Goal: Task Accomplishment & Management: Complete application form

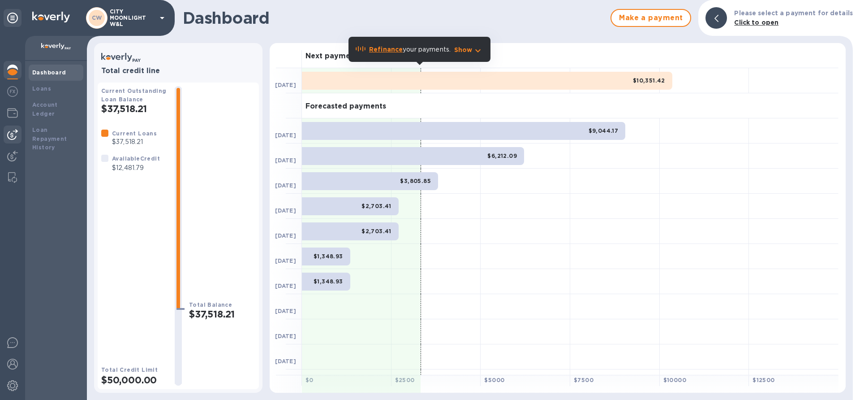
click at [9, 134] on img at bounding box center [12, 134] width 11 height 11
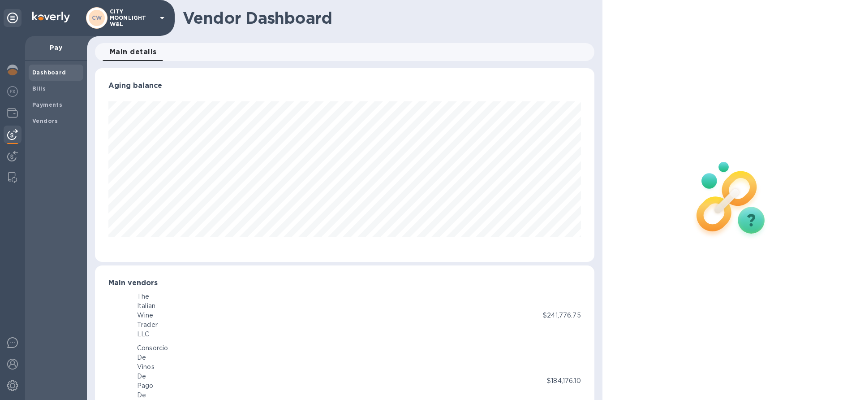
scroll to position [447939, 447636]
click at [42, 91] on b "Bills" at bounding box center [38, 88] width 13 height 7
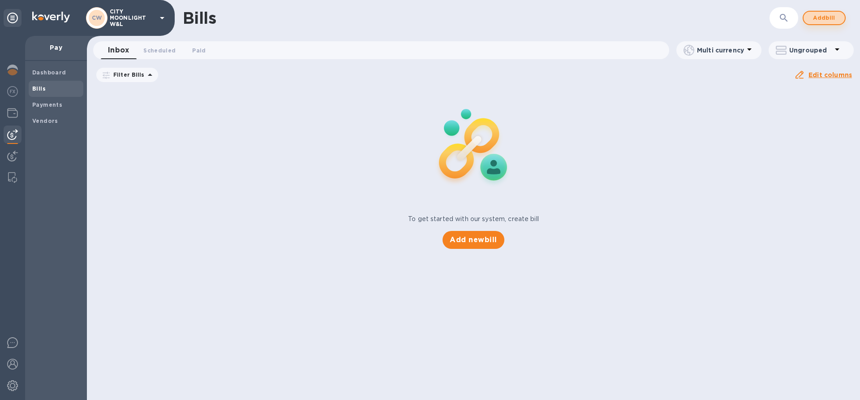
click at [821, 13] on span "Add bill" at bounding box center [824, 18] width 27 height 11
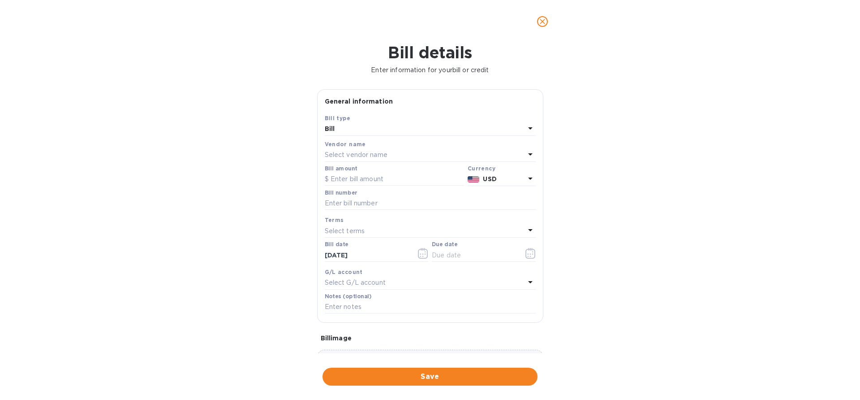
click at [362, 152] on p "Select vendor name" at bounding box center [356, 154] width 63 height 9
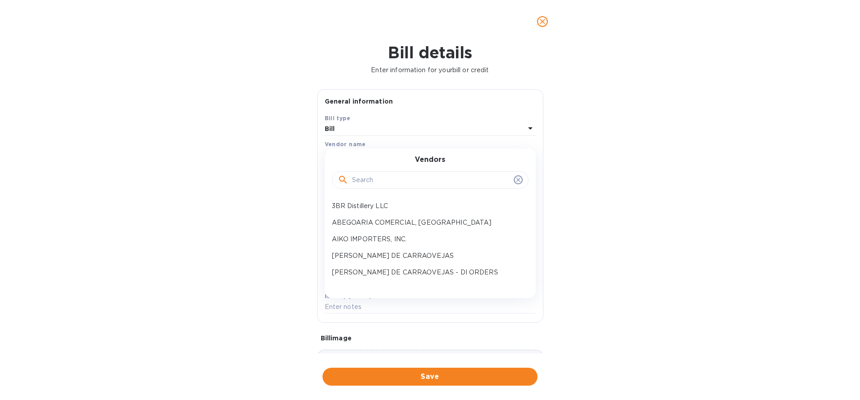
click at [364, 177] on input "text" at bounding box center [431, 179] width 158 height 13
type input "[PERSON_NAME]"
click button "Save" at bounding box center [0, 0] width 0 height 0
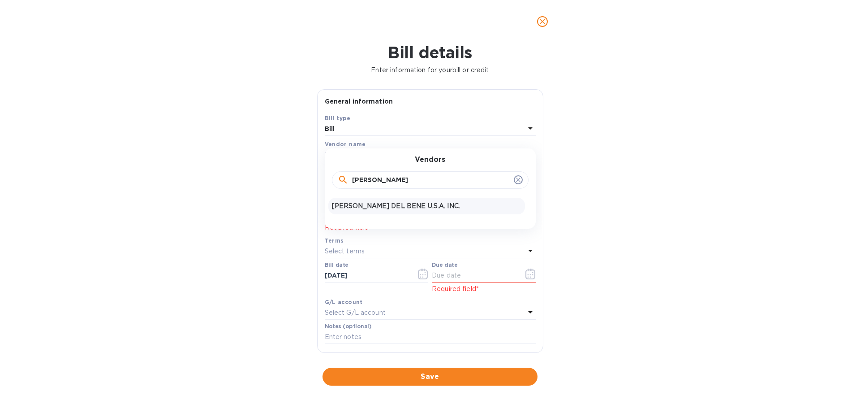
click at [362, 210] on p "[PERSON_NAME] DEL BENE U.S.A. INC." at bounding box center [427, 205] width 190 height 9
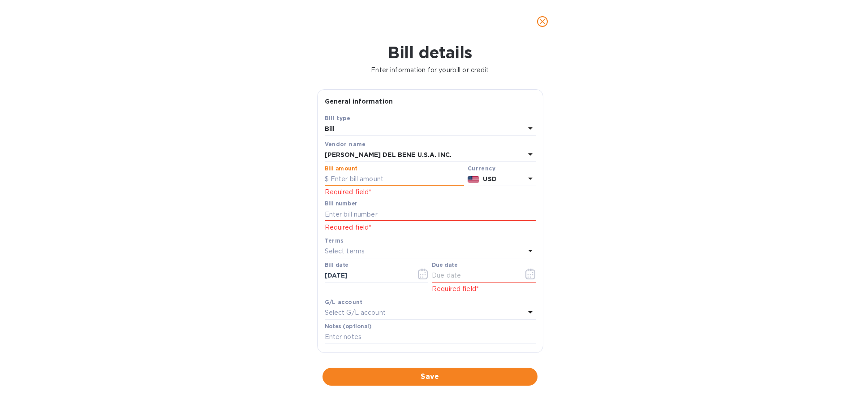
click at [389, 177] on input "text" at bounding box center [394, 179] width 139 height 13
paste input "7,115.00"
type input "7,115.00"
click at [419, 212] on input "text" at bounding box center [430, 213] width 211 height 13
paste input "10062343"
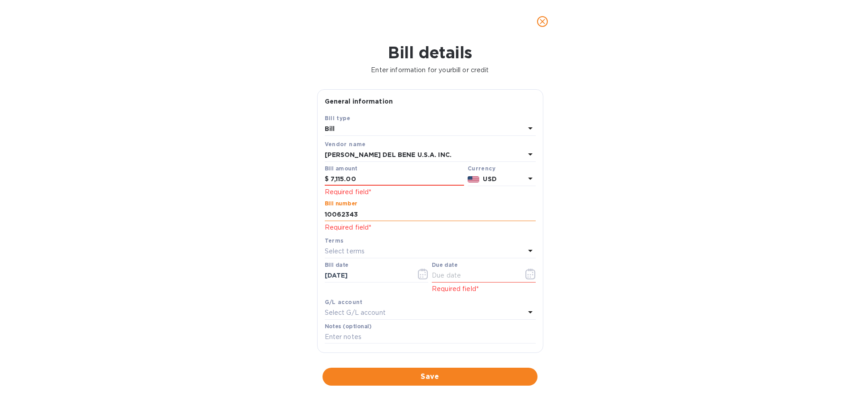
type input "10062343"
click at [353, 247] on p "Select terms" at bounding box center [345, 250] width 40 height 9
click at [393, 181] on input "7,115.00" at bounding box center [398, 179] width 134 height 13
click at [334, 179] on input "7,115.00" at bounding box center [398, 179] width 134 height 13
type input "7,115.00"
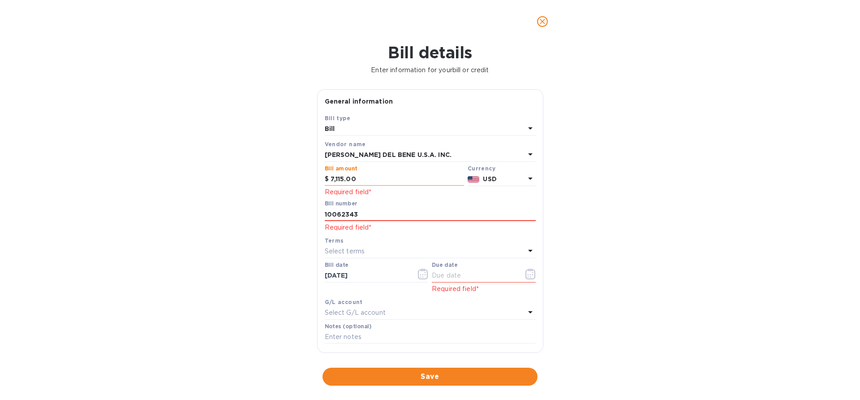
click at [378, 182] on input "7,115.00" at bounding box center [398, 179] width 134 height 13
click at [333, 179] on input "7,115.00" at bounding box center [398, 179] width 134 height 13
click at [351, 216] on input "10062343" at bounding box center [430, 213] width 211 height 13
click at [350, 240] on div "Terms" at bounding box center [430, 240] width 211 height 9
click at [346, 251] on p "Select terms" at bounding box center [345, 250] width 40 height 9
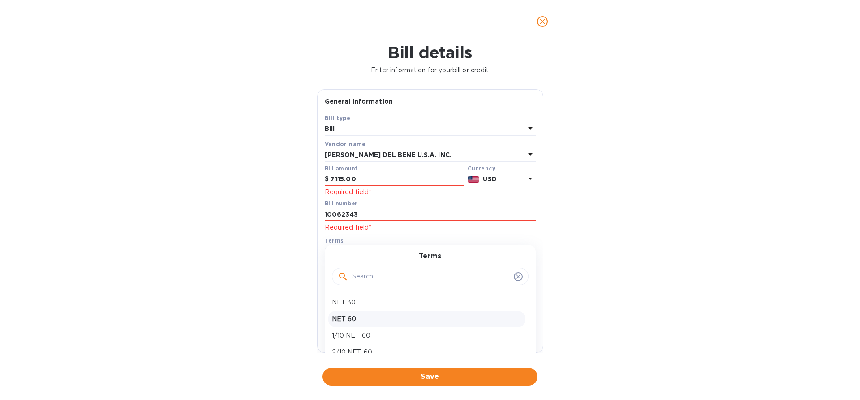
click at [368, 316] on p "NET 60" at bounding box center [427, 318] width 190 height 9
type input "[DATE]"
drag, startPoint x: 366, startPoint y: 275, endPoint x: 313, endPoint y: 272, distance: 53.4
click at [313, 272] on div "General information Save Bill type Bill Vendor name [PERSON_NAME] DEL BENE U.S.…" at bounding box center [430, 221] width 235 height 264
paste input "4/17"
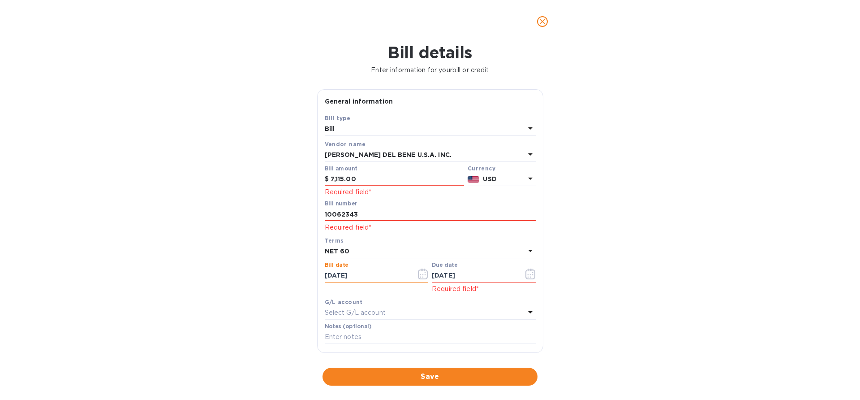
type input "[DATE]"
click at [467, 270] on input "text" at bounding box center [474, 275] width 85 height 13
paste input "61/62/025_"
click at [256, 268] on div "Bill details Enter information for your bill or credit General information Save…" at bounding box center [430, 221] width 860 height 357
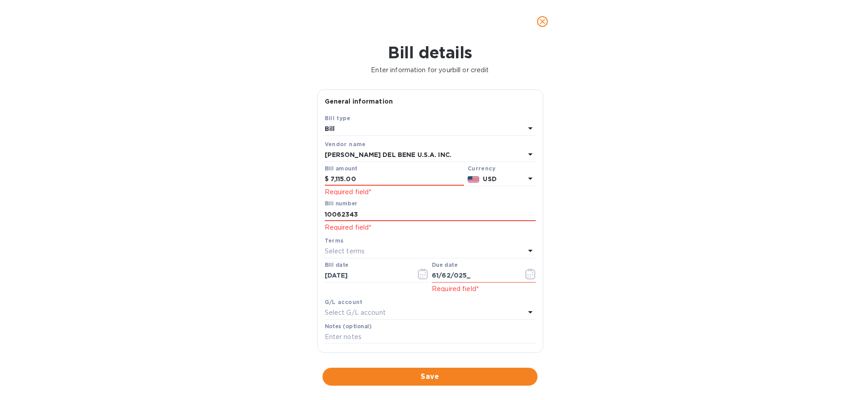
click at [339, 250] on p "Select terms" at bounding box center [345, 250] width 40 height 9
click at [352, 318] on p "NET 60" at bounding box center [427, 318] width 190 height 9
type input "[DATE]"
click at [262, 269] on div "Bill details Enter information for your bill or credit General information Save…" at bounding box center [430, 221] width 860 height 357
click at [363, 213] on input "10062343" at bounding box center [430, 213] width 211 height 13
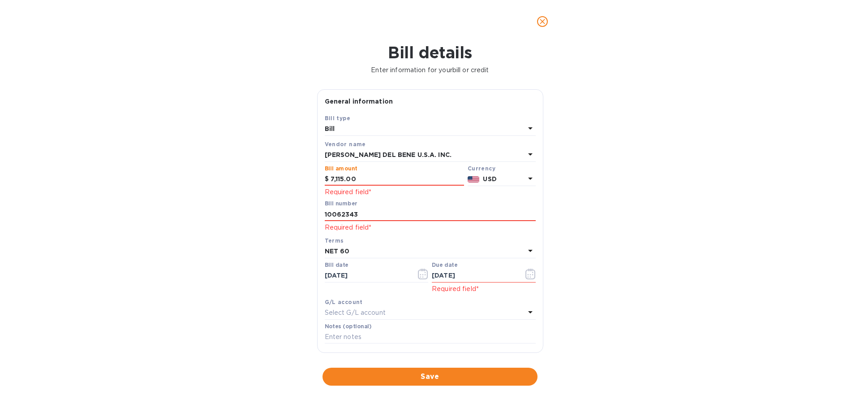
drag, startPoint x: 370, startPoint y: 176, endPoint x: 315, endPoint y: 179, distance: 54.8
click at [315, 179] on div "General information Save Bill type Bill Vendor name [PERSON_NAME] DEL BENE U.S.…" at bounding box center [430, 221] width 235 height 264
click at [384, 218] on input "10062343" at bounding box center [430, 213] width 211 height 13
click at [433, 191] on p "Required field*" at bounding box center [394, 191] width 139 height 9
click at [372, 178] on input "7,115" at bounding box center [398, 179] width 134 height 13
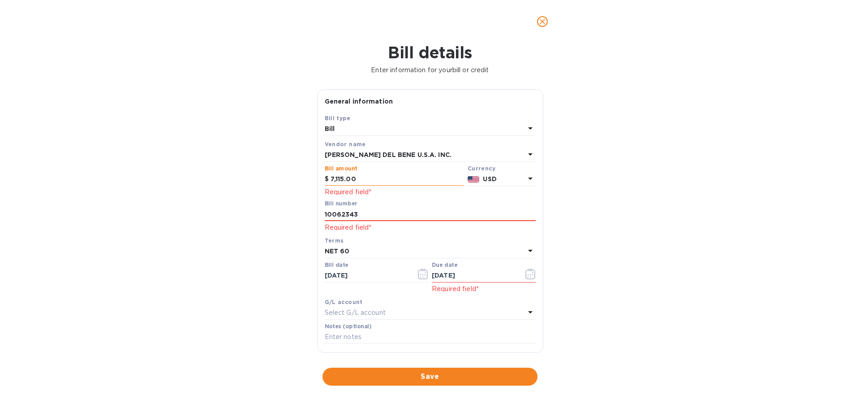
drag, startPoint x: 372, startPoint y: 178, endPoint x: 371, endPoint y: 184, distance: 6.3
click at [371, 184] on input "7,115.00" at bounding box center [398, 179] width 134 height 13
type input "7,115.00"
click at [370, 207] on div "Bill number 10062343" at bounding box center [430, 210] width 211 height 21
click at [364, 216] on input "10062343" at bounding box center [430, 213] width 211 height 13
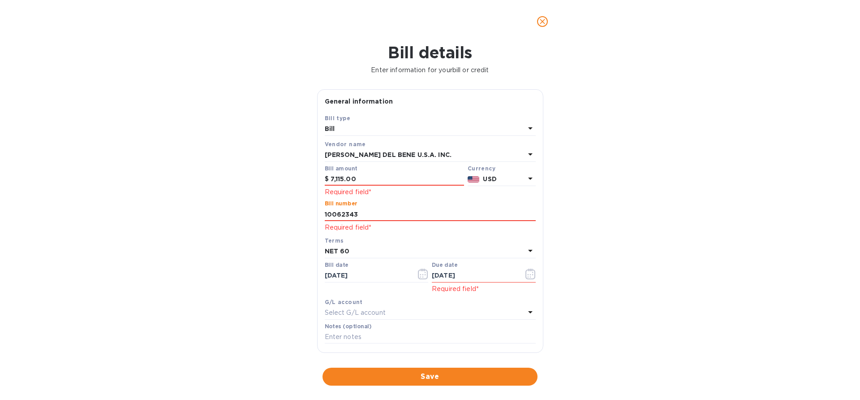
click at [373, 296] on div "G/L account Select G/L account" at bounding box center [430, 308] width 215 height 26
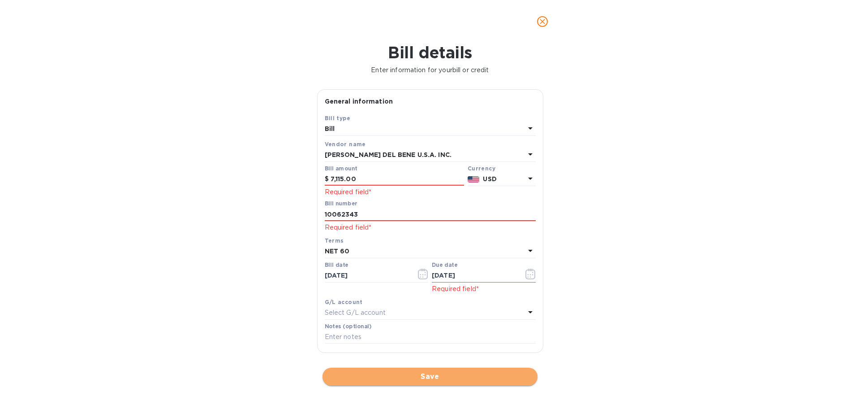
click at [357, 378] on span "Save" at bounding box center [430, 376] width 201 height 11
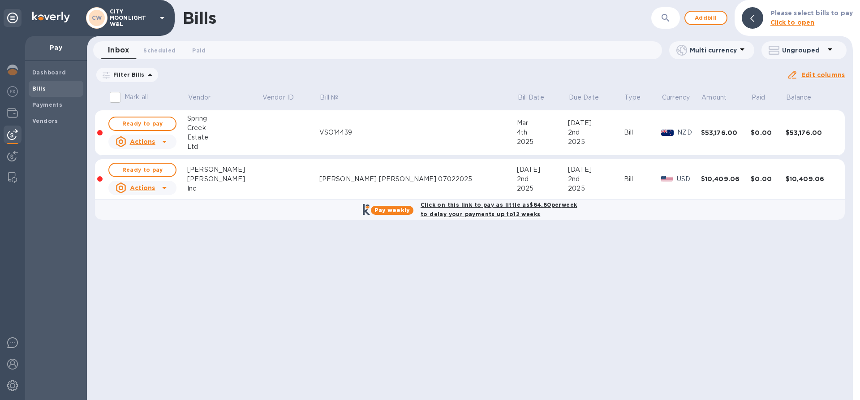
click at [0, 0] on icon at bounding box center [0, 0] width 0 height 0
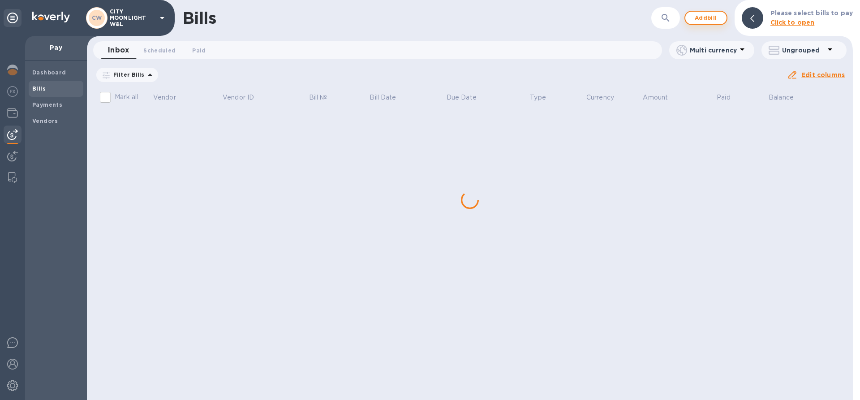
click at [702, 18] on span "Add bill" at bounding box center [706, 18] width 27 height 11
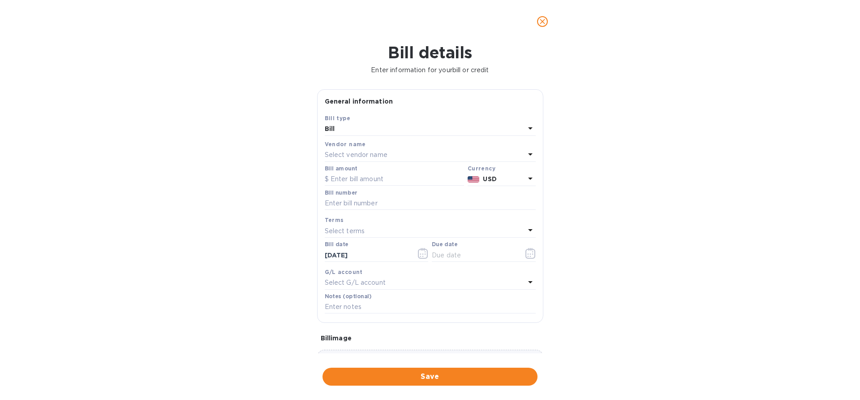
click at [377, 151] on p "Select vendor name" at bounding box center [356, 154] width 63 height 9
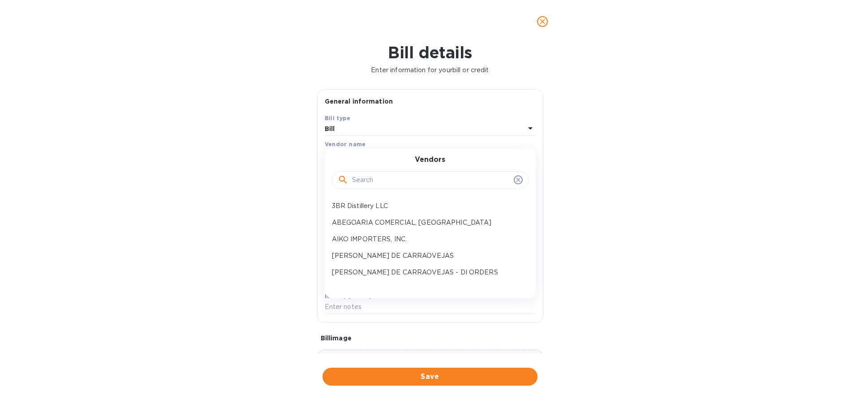
click at [361, 178] on input "text" at bounding box center [431, 179] width 158 height 13
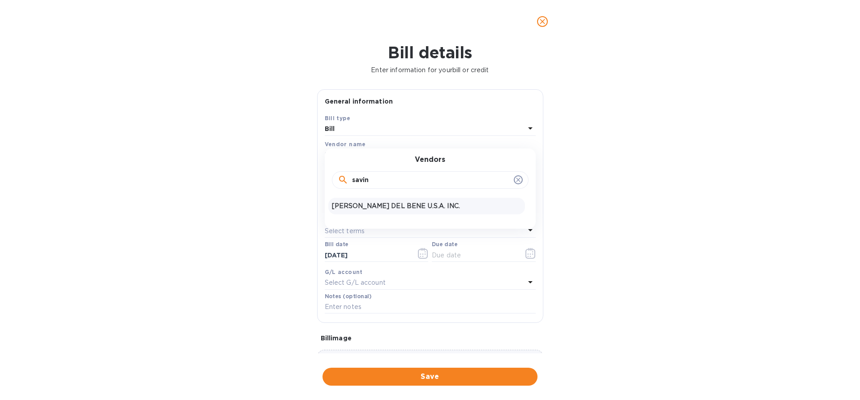
type input "savin"
click at [363, 202] on p "[PERSON_NAME] DEL BENE U.S.A. INC." at bounding box center [427, 205] width 190 height 9
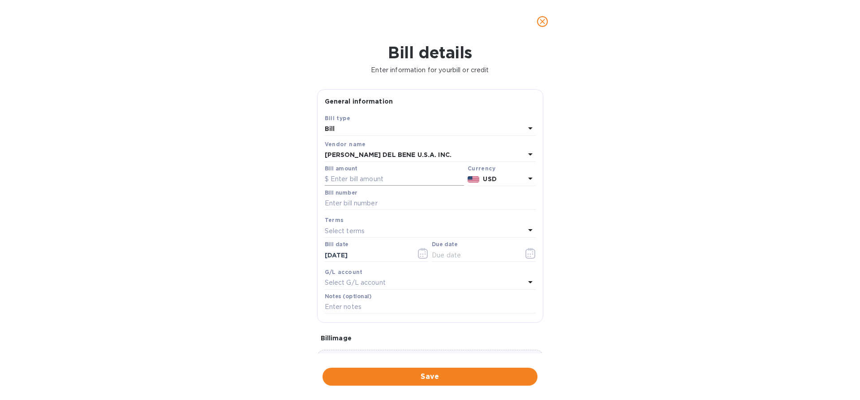
click at [355, 179] on input "text" at bounding box center [394, 179] width 139 height 13
paste input "5,275.00"
type input "5,275.00"
click at [347, 207] on input "text" at bounding box center [430, 203] width 211 height 13
paste input "10071389"
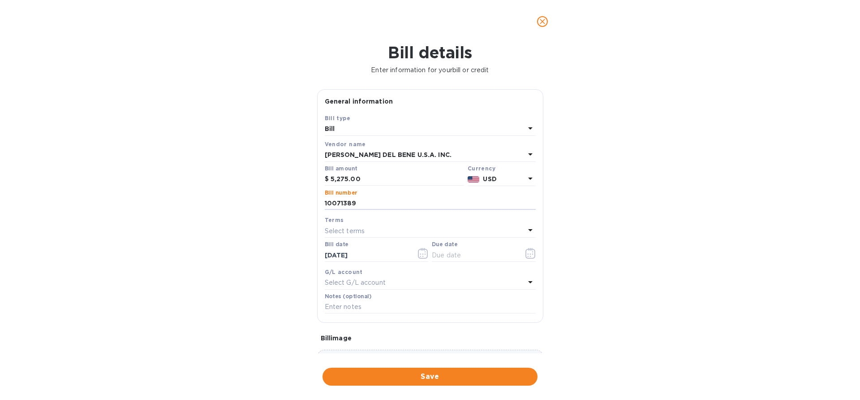
type input "10071389"
click at [249, 208] on div "Bill details Enter information for your bill or credit General information Save…" at bounding box center [430, 221] width 860 height 357
click at [366, 229] on div "Select terms" at bounding box center [425, 231] width 200 height 13
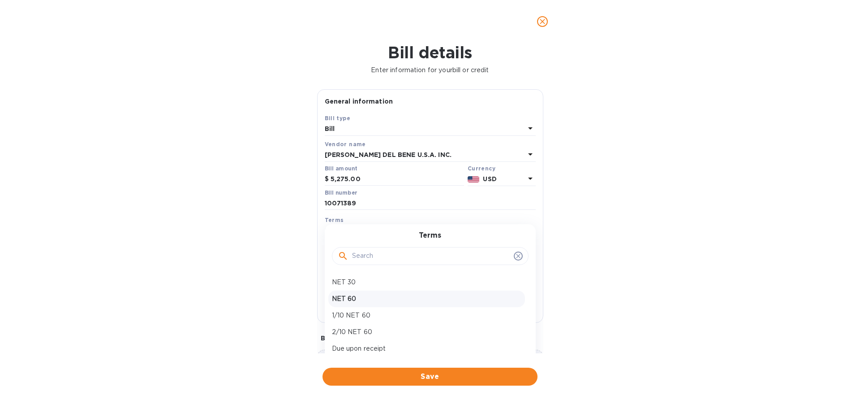
click at [359, 297] on p "NET 60" at bounding box center [427, 298] width 190 height 9
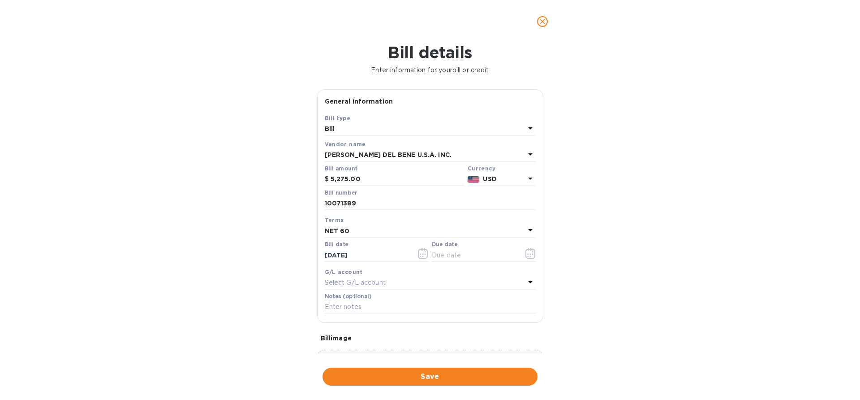
type input "[DATE]"
drag, startPoint x: 373, startPoint y: 254, endPoint x: 288, endPoint y: 255, distance: 84.7
click at [288, 255] on div "Bill details Enter information for your bill or credit General information Save…" at bounding box center [430, 221] width 860 height 357
paste input "5/01"
type input "[DATE]"
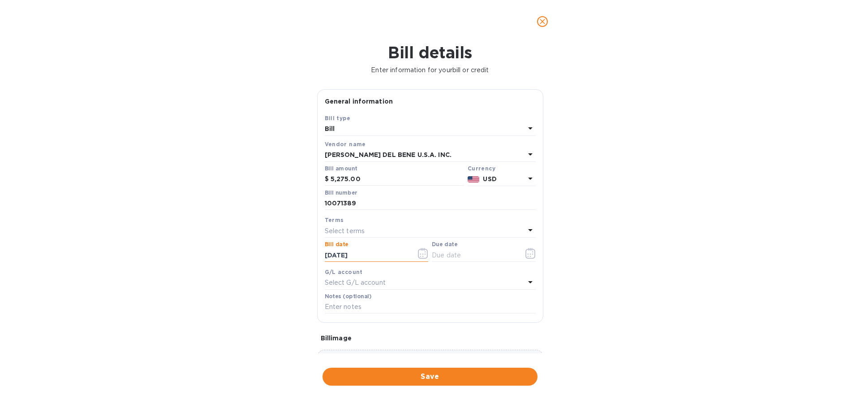
type input "[DATE]"
drag, startPoint x: 441, startPoint y: 265, endPoint x: 442, endPoint y: 261, distance: 4.5
click at [442, 261] on div "Bill type Bill Vendor name [PERSON_NAME] DEL BENE U.S.A. INC. Bill amount $ 5,2…" at bounding box center [430, 214] width 215 height 205
click at [431, 232] on div "Select terms" at bounding box center [425, 231] width 200 height 13
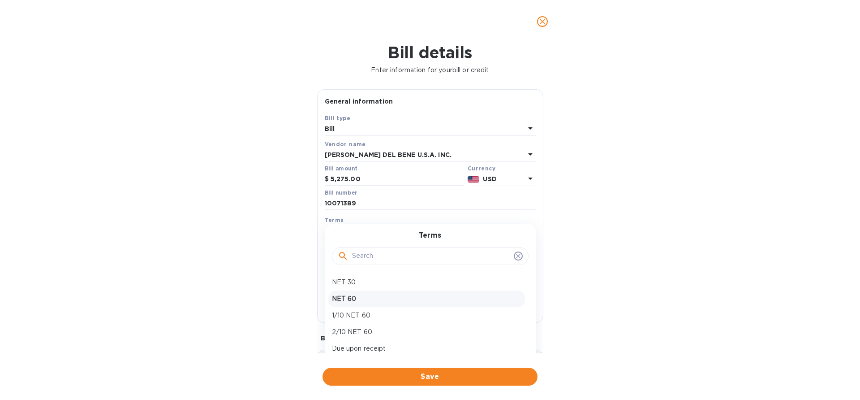
click at [356, 301] on p "NET 60" at bounding box center [427, 298] width 190 height 9
type input "[DATE]"
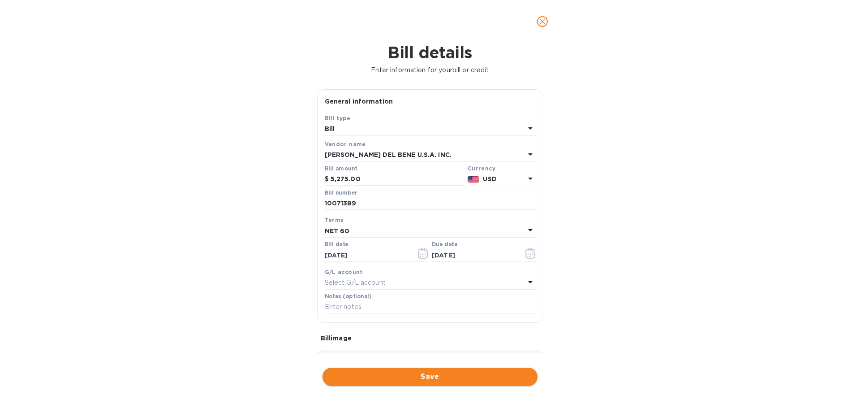
click at [379, 378] on span "Save" at bounding box center [430, 376] width 201 height 11
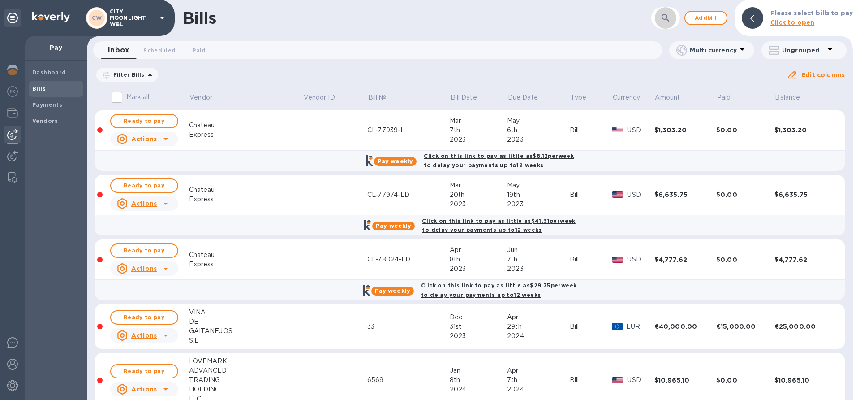
click at [663, 16] on icon "button" at bounding box center [666, 18] width 11 height 11
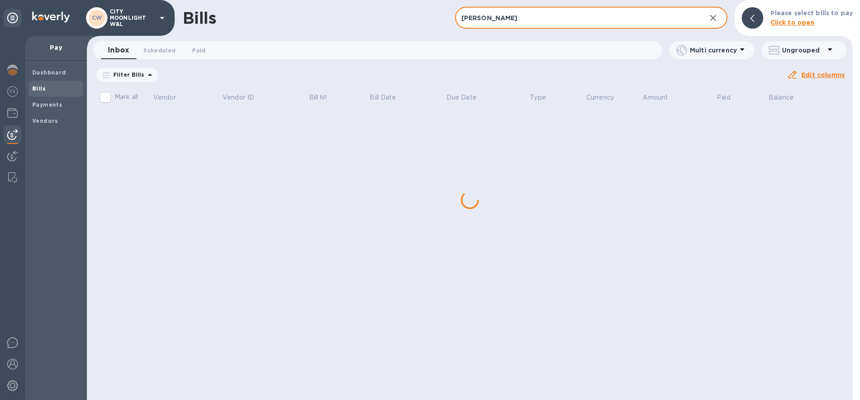
type input "[PERSON_NAME]"
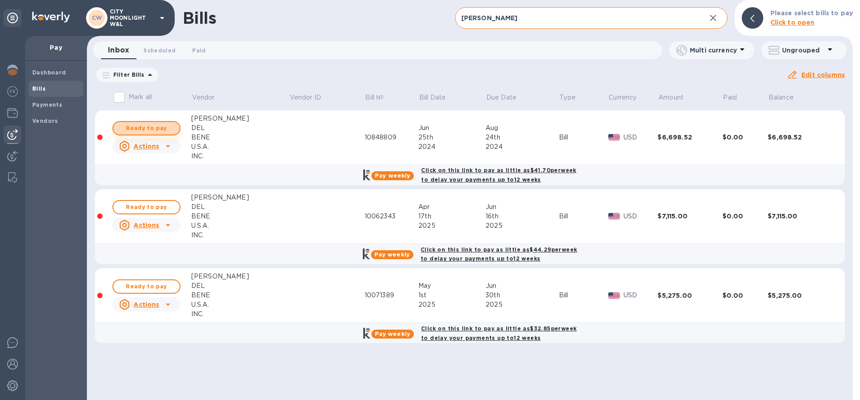
click at [159, 125] on span "Ready to pay" at bounding box center [147, 128] width 52 height 11
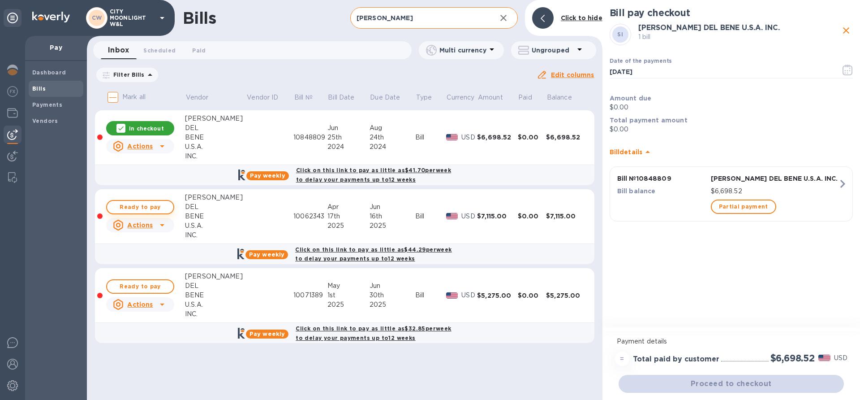
click at [136, 206] on span "Ready to pay" at bounding box center [140, 207] width 52 height 11
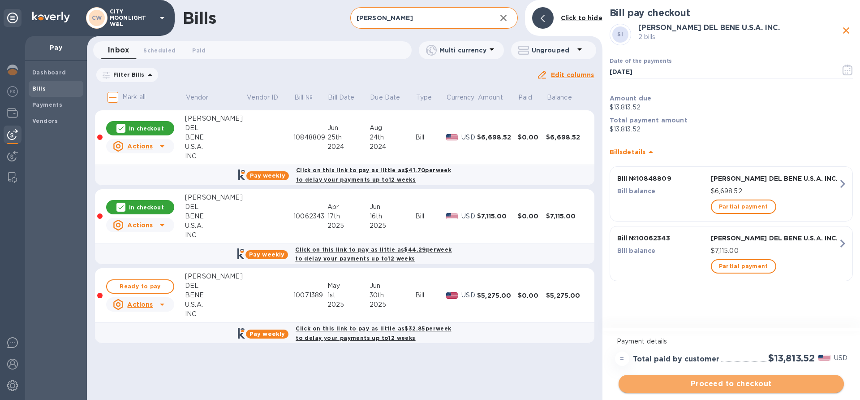
click at [697, 385] on span "Proceed to checkout" at bounding box center [731, 383] width 211 height 11
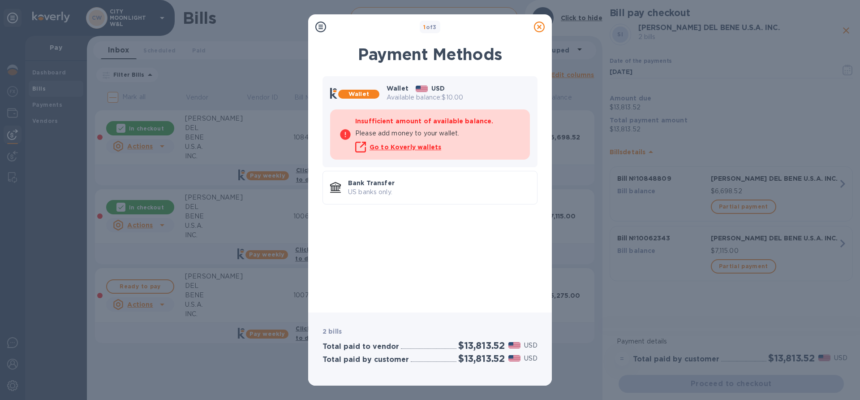
click at [536, 28] on icon at bounding box center [539, 27] width 11 height 11
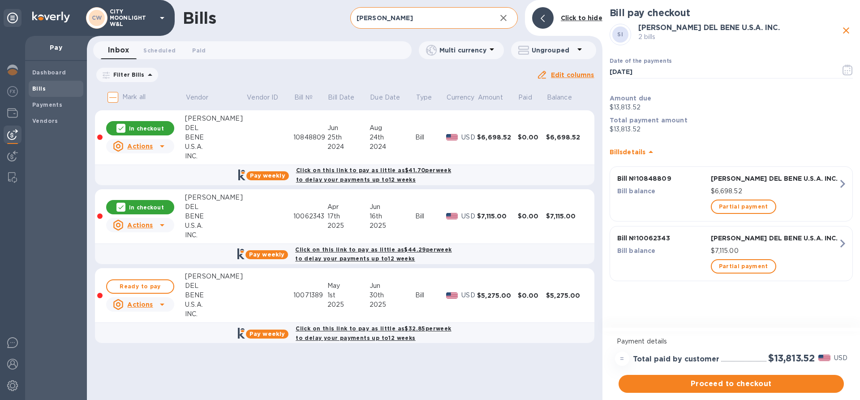
click at [155, 125] on p "In checkout" at bounding box center [146, 129] width 35 height 8
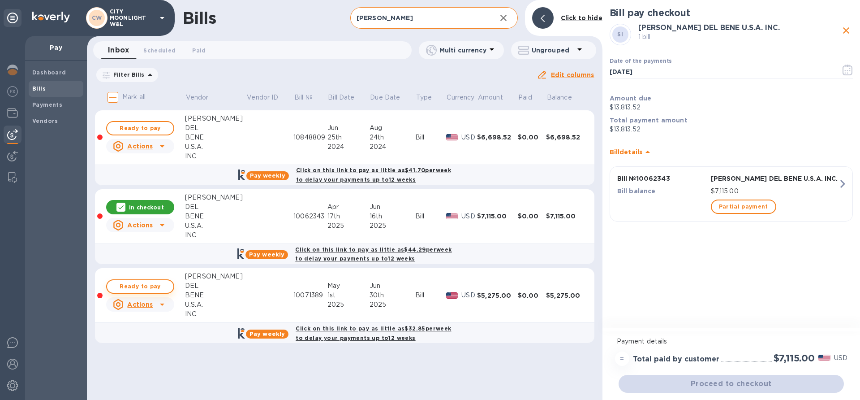
click at [145, 281] on span "Ready to pay" at bounding box center [140, 286] width 52 height 11
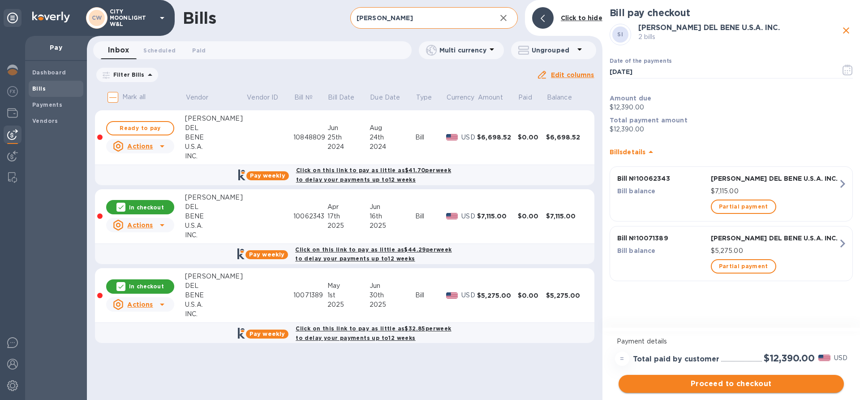
click at [693, 382] on span "Proceed to checkout" at bounding box center [731, 383] width 211 height 11
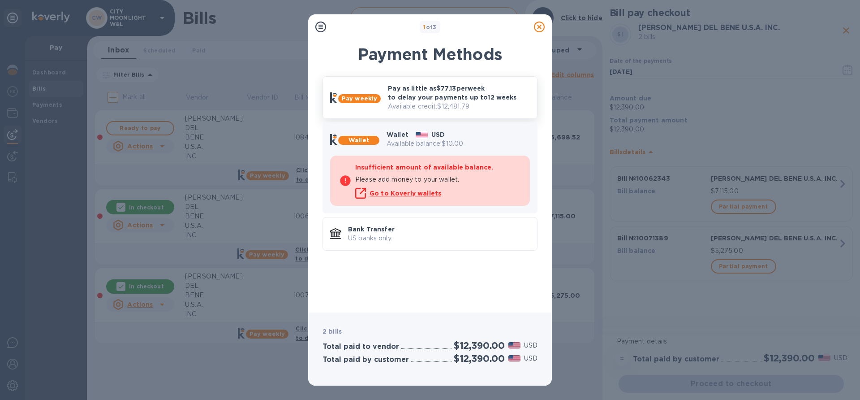
click at [488, 106] on p "Available credit: $12,481.79" at bounding box center [459, 106] width 142 height 9
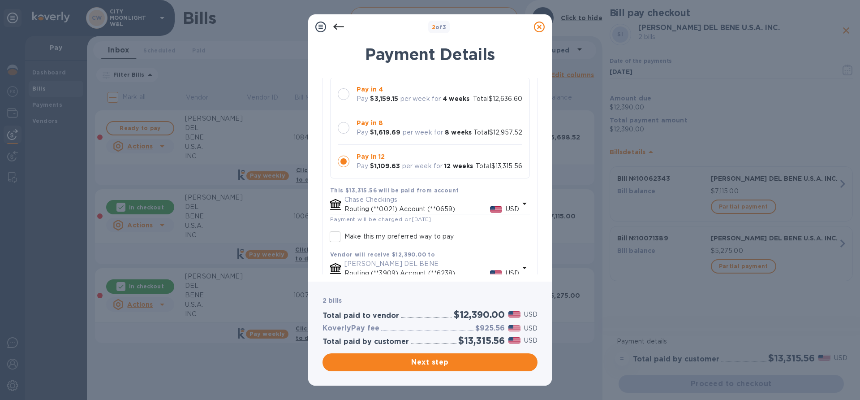
scroll to position [146, 0]
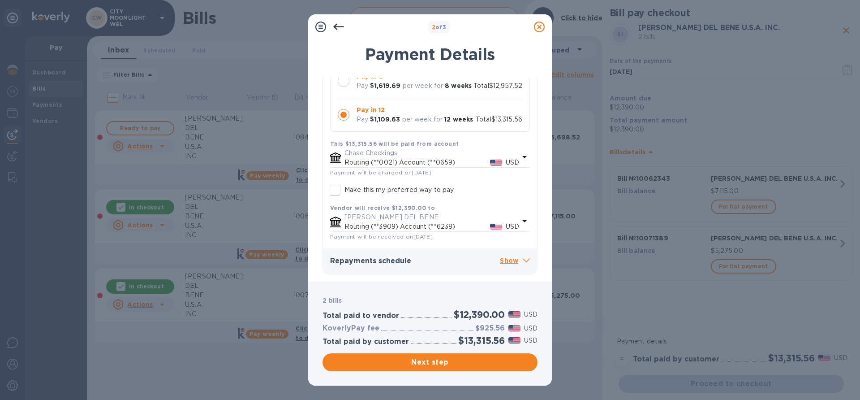
click at [509, 264] on p "Show" at bounding box center [515, 260] width 30 height 11
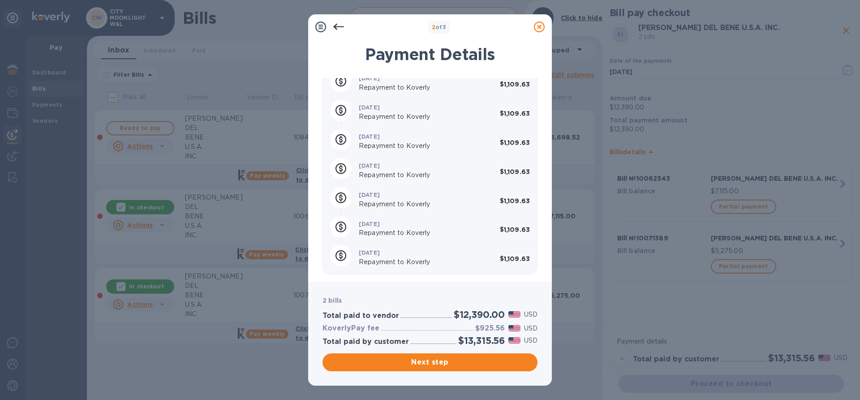
scroll to position [0, 0]
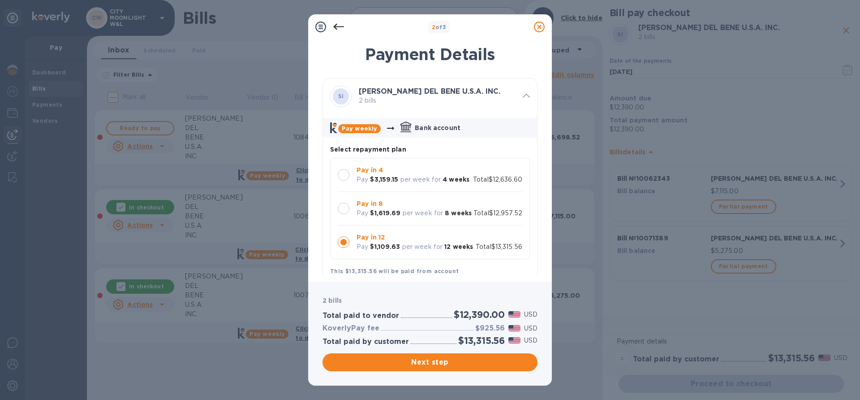
click at [538, 28] on icon at bounding box center [539, 27] width 11 height 11
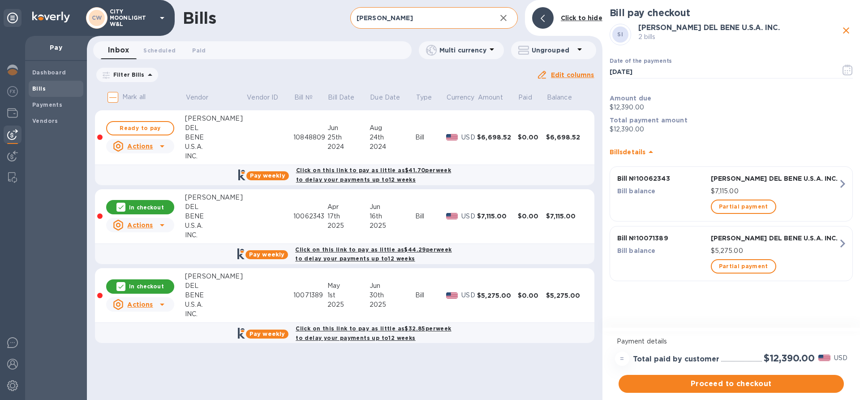
click at [320, 17] on div "Bills" at bounding box center [267, 18] width 168 height 19
